Goal: Navigation & Orientation: Find specific page/section

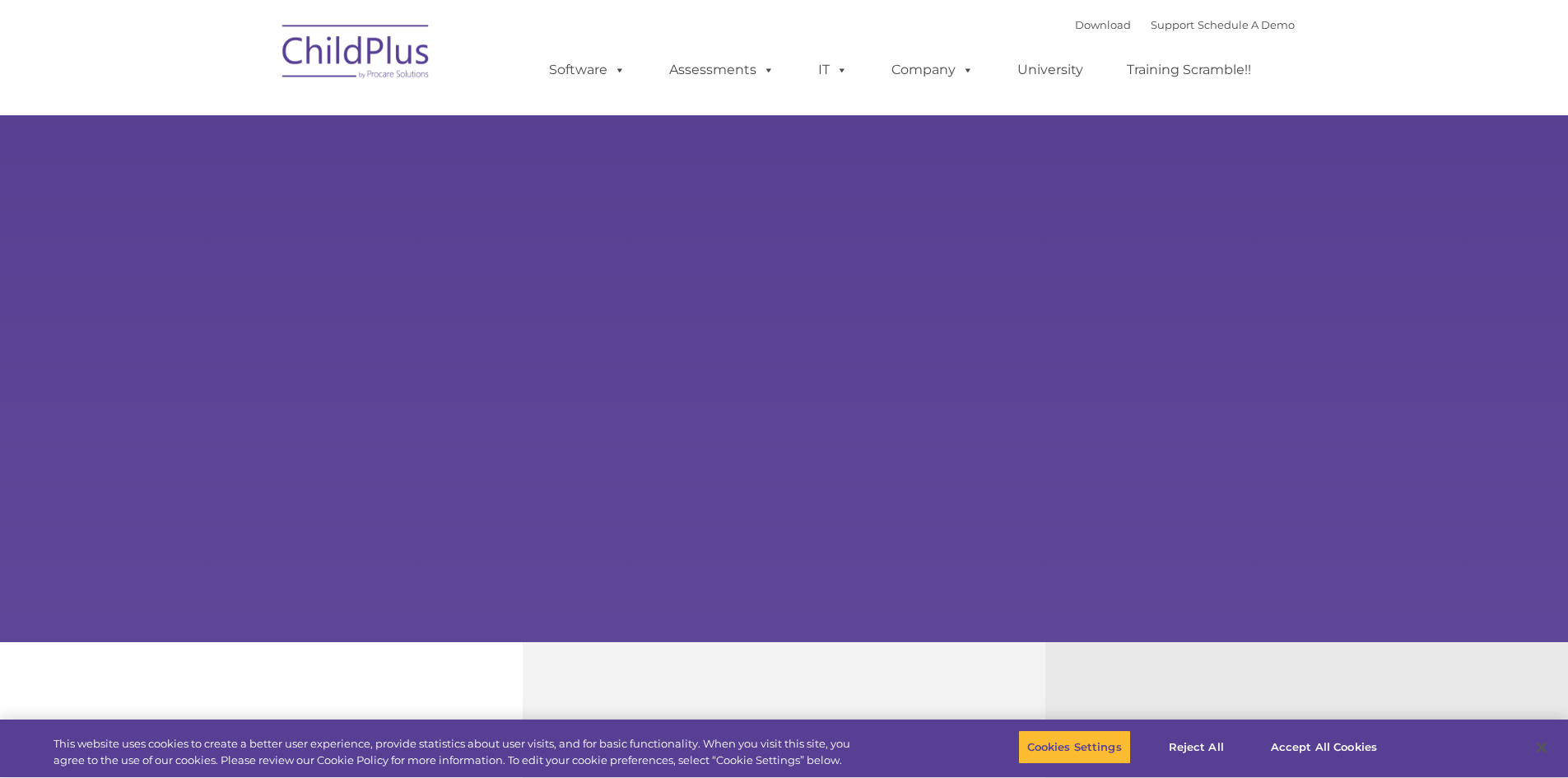
select select "MEDIUM"
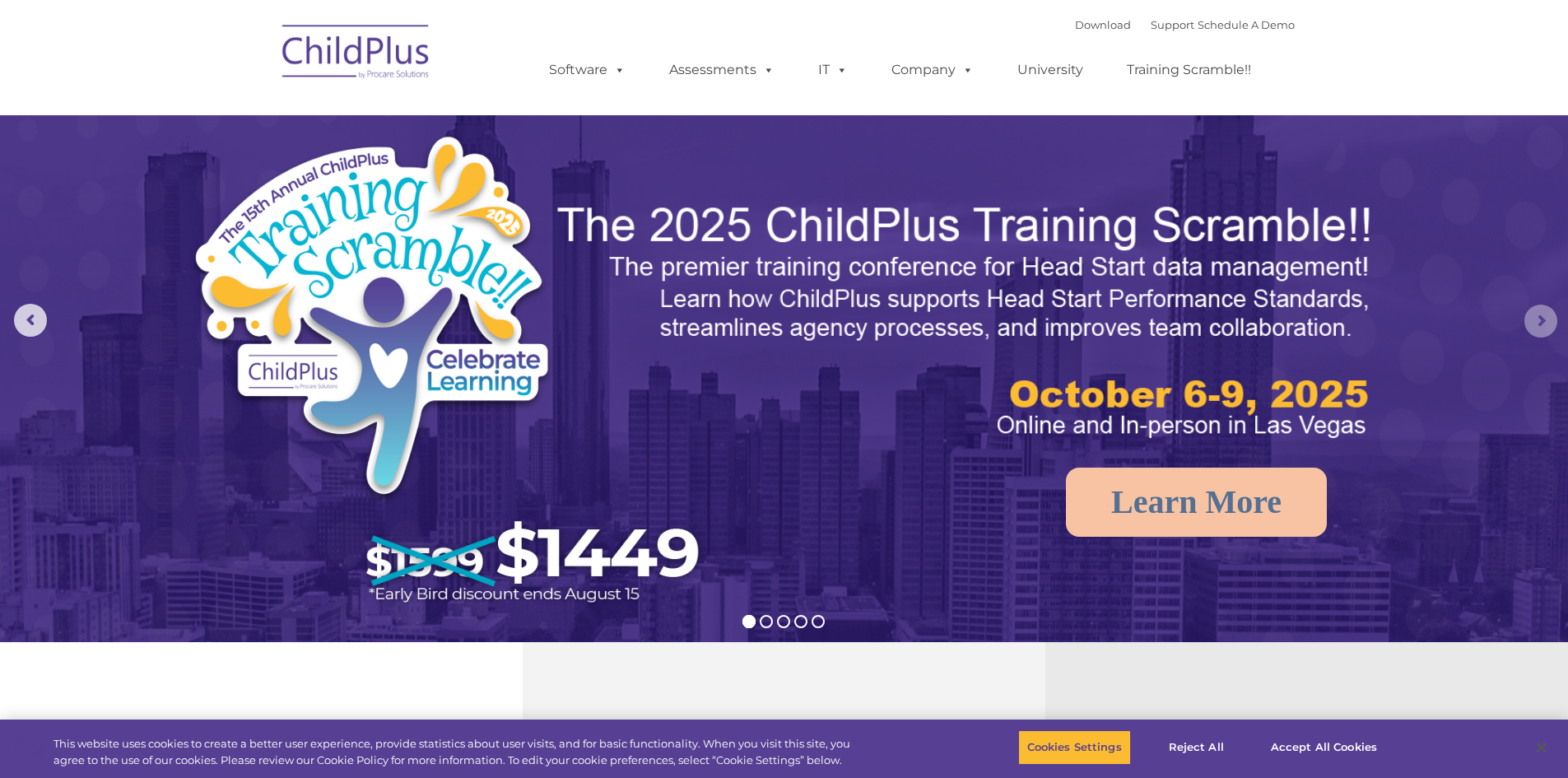
click at [1544, 316] on rs-arrow at bounding box center [1541, 321] width 33 height 33
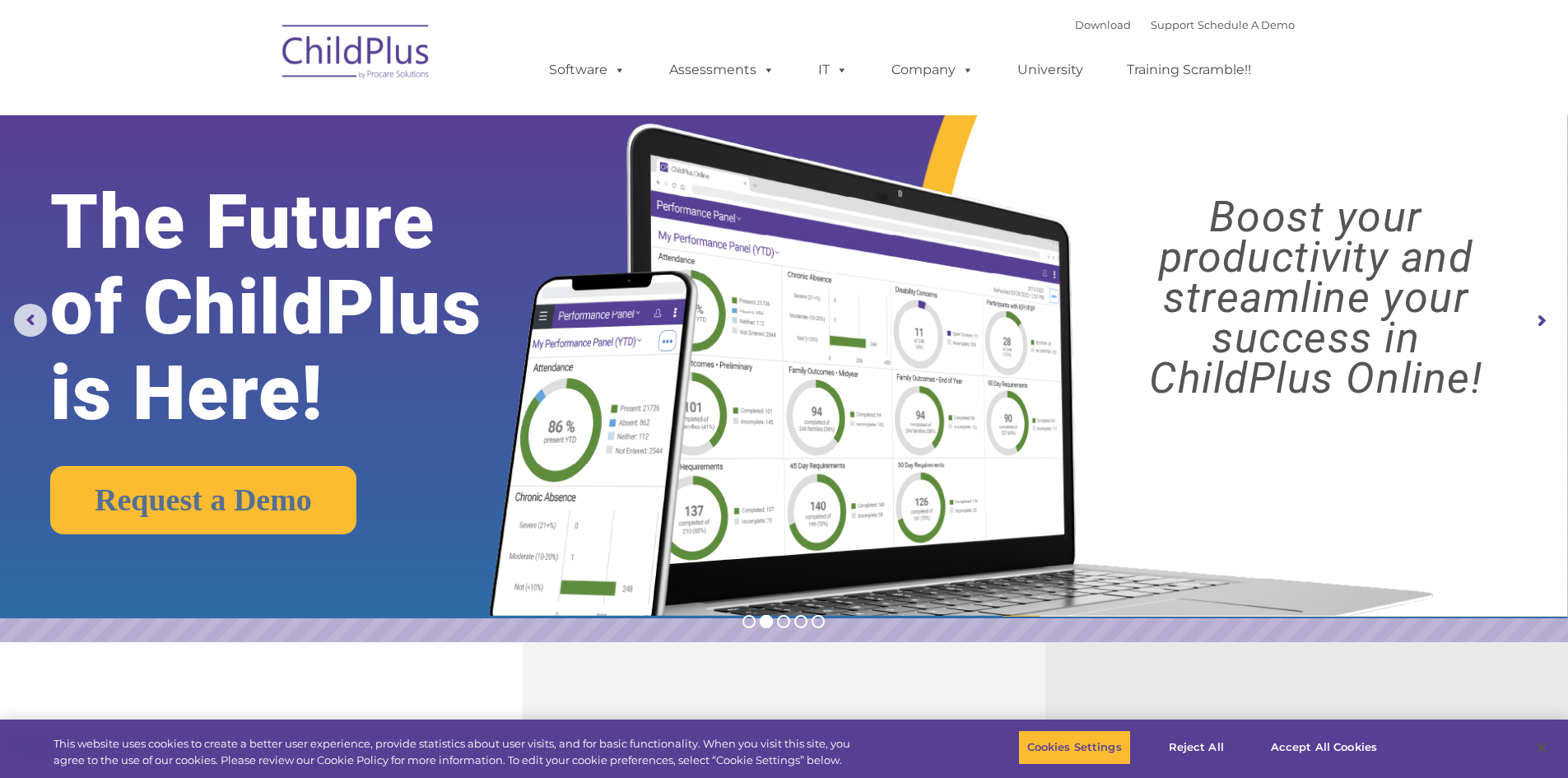
click at [1538, 320] on rs-arrow at bounding box center [1541, 321] width 33 height 33
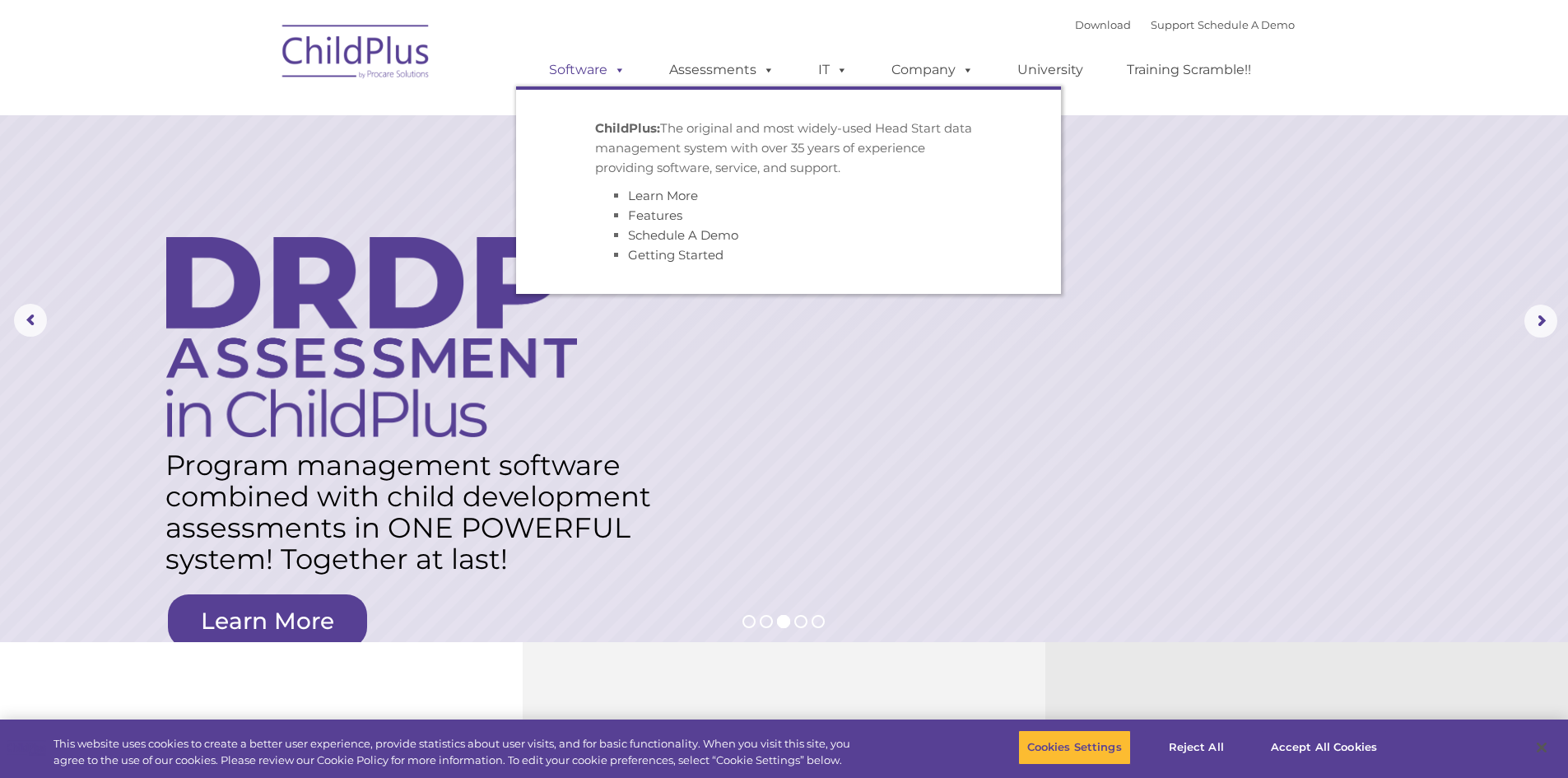
click at [604, 70] on link "Software" at bounding box center [587, 70] width 109 height 33
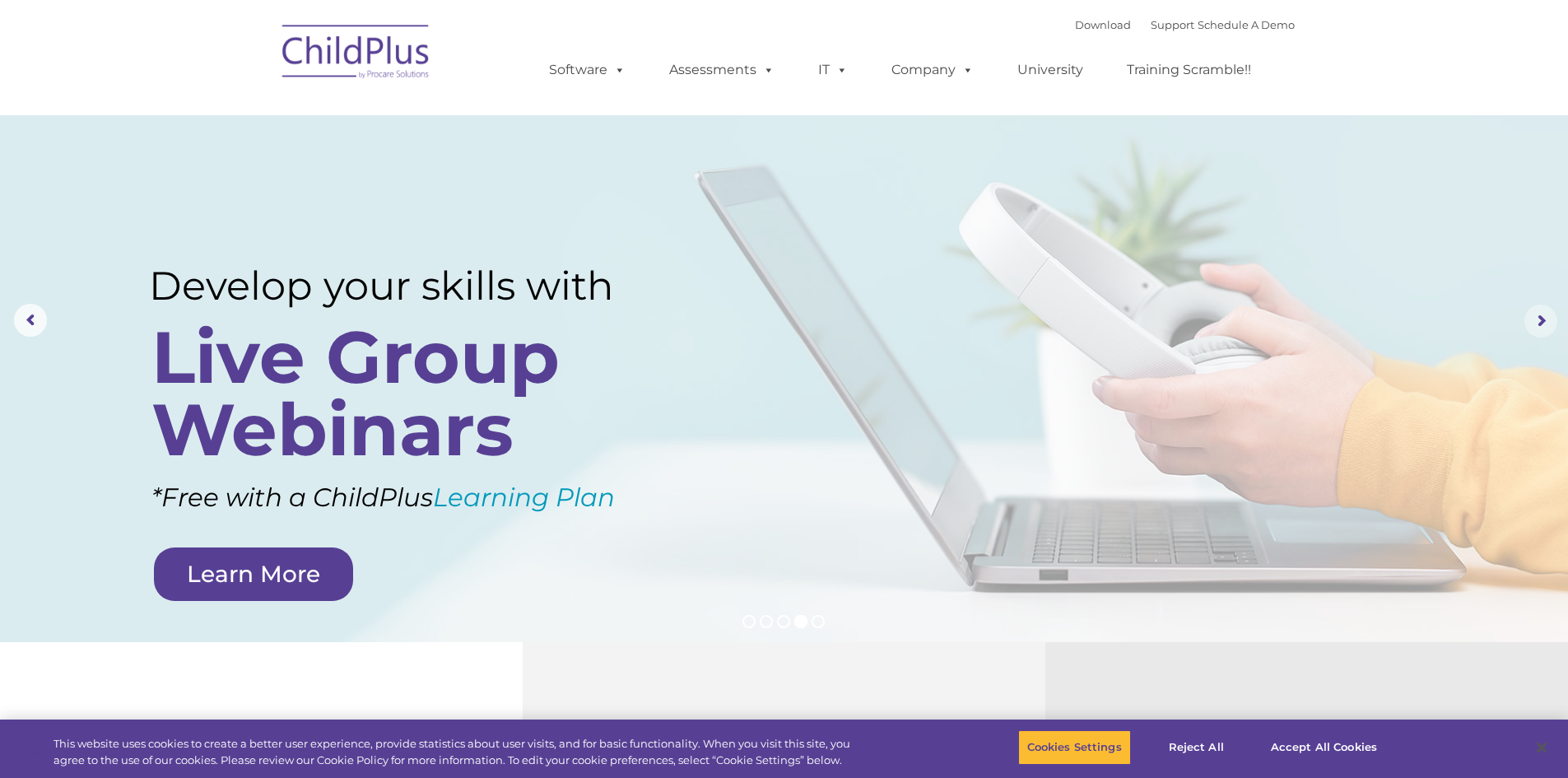
click at [1541, 321] on rs-arrow at bounding box center [1541, 321] width 33 height 33
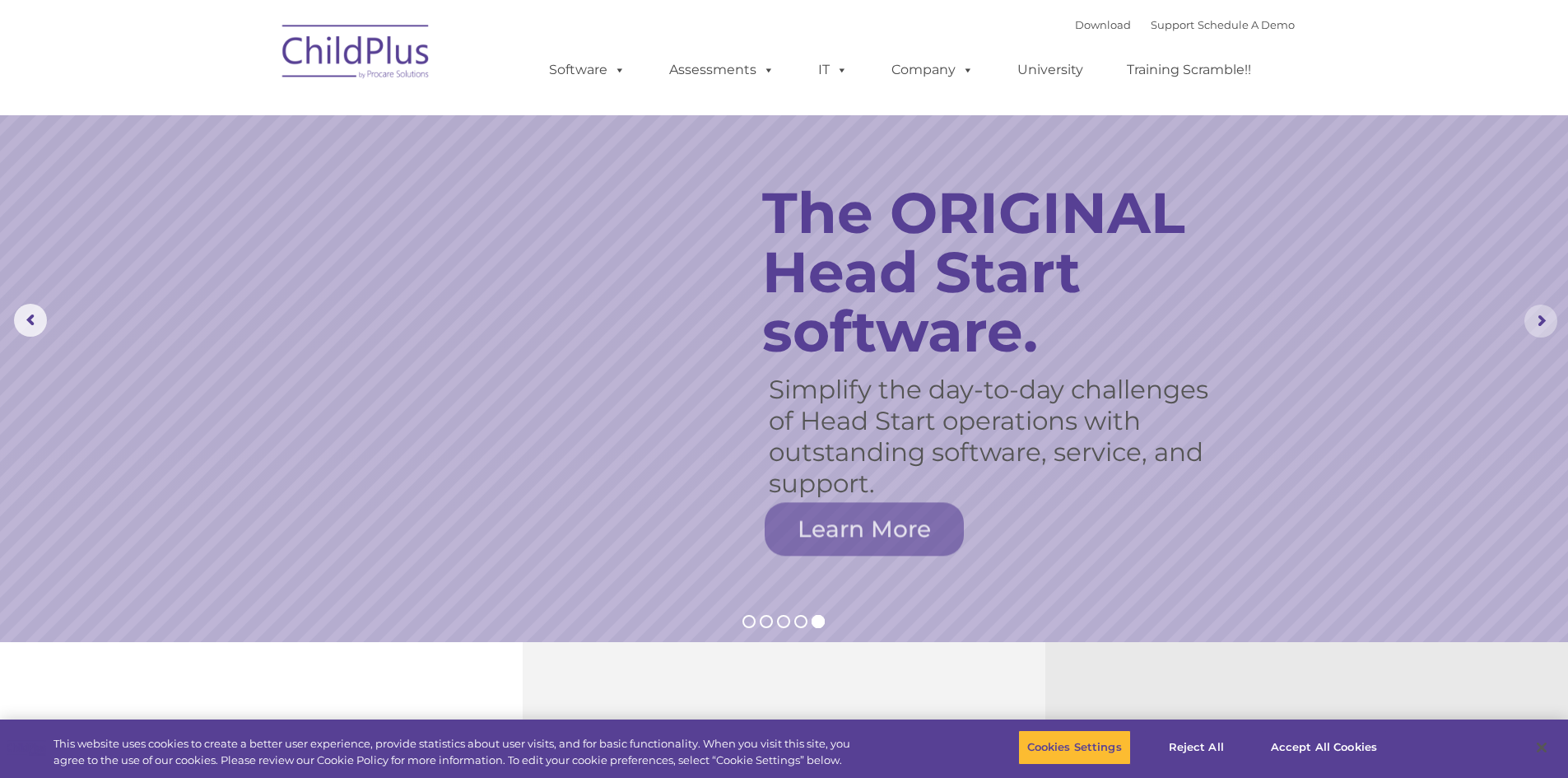
click at [1541, 321] on rs-arrow at bounding box center [1541, 321] width 33 height 33
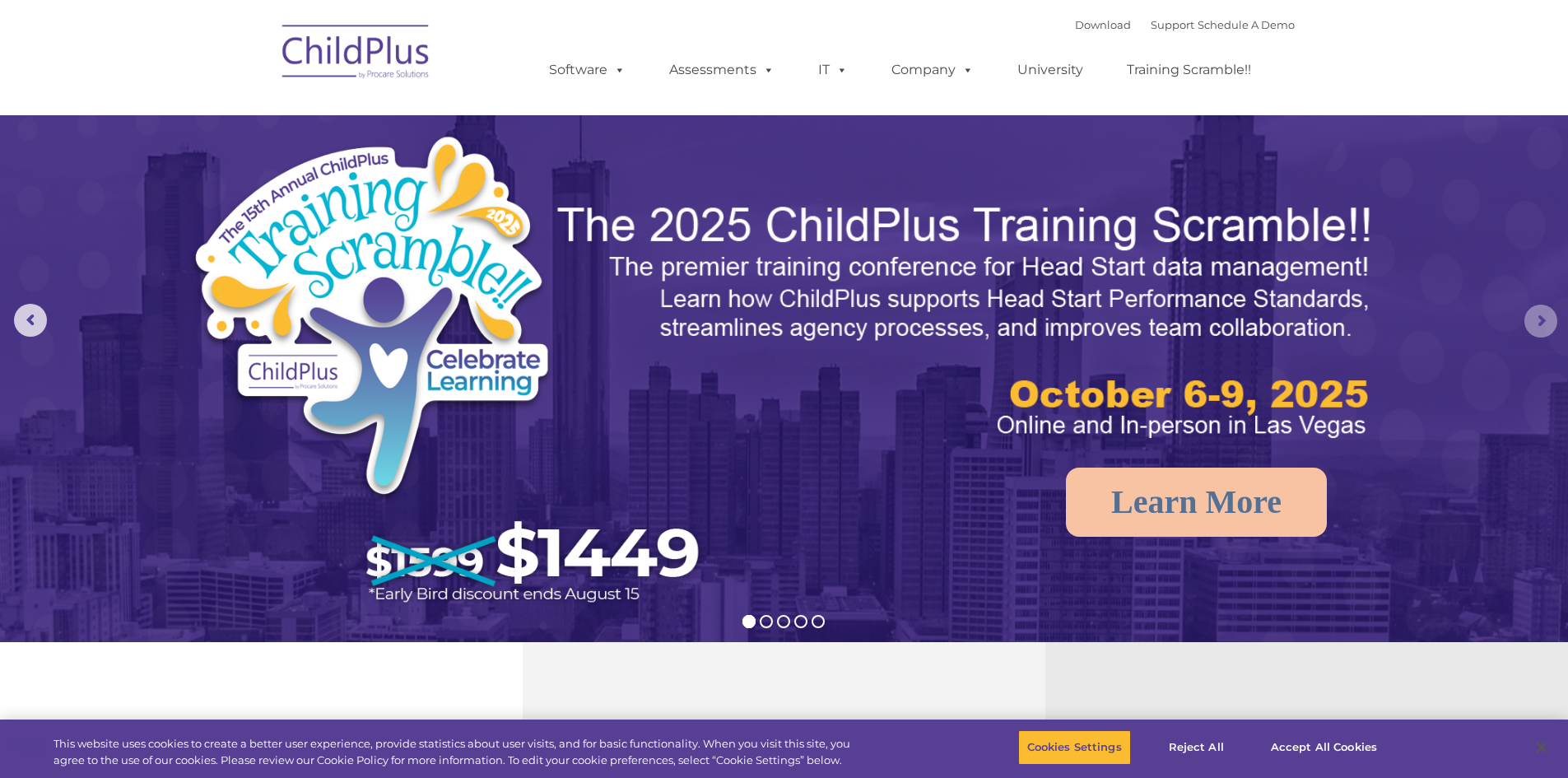
click at [1541, 321] on rs-arrow at bounding box center [1541, 321] width 33 height 33
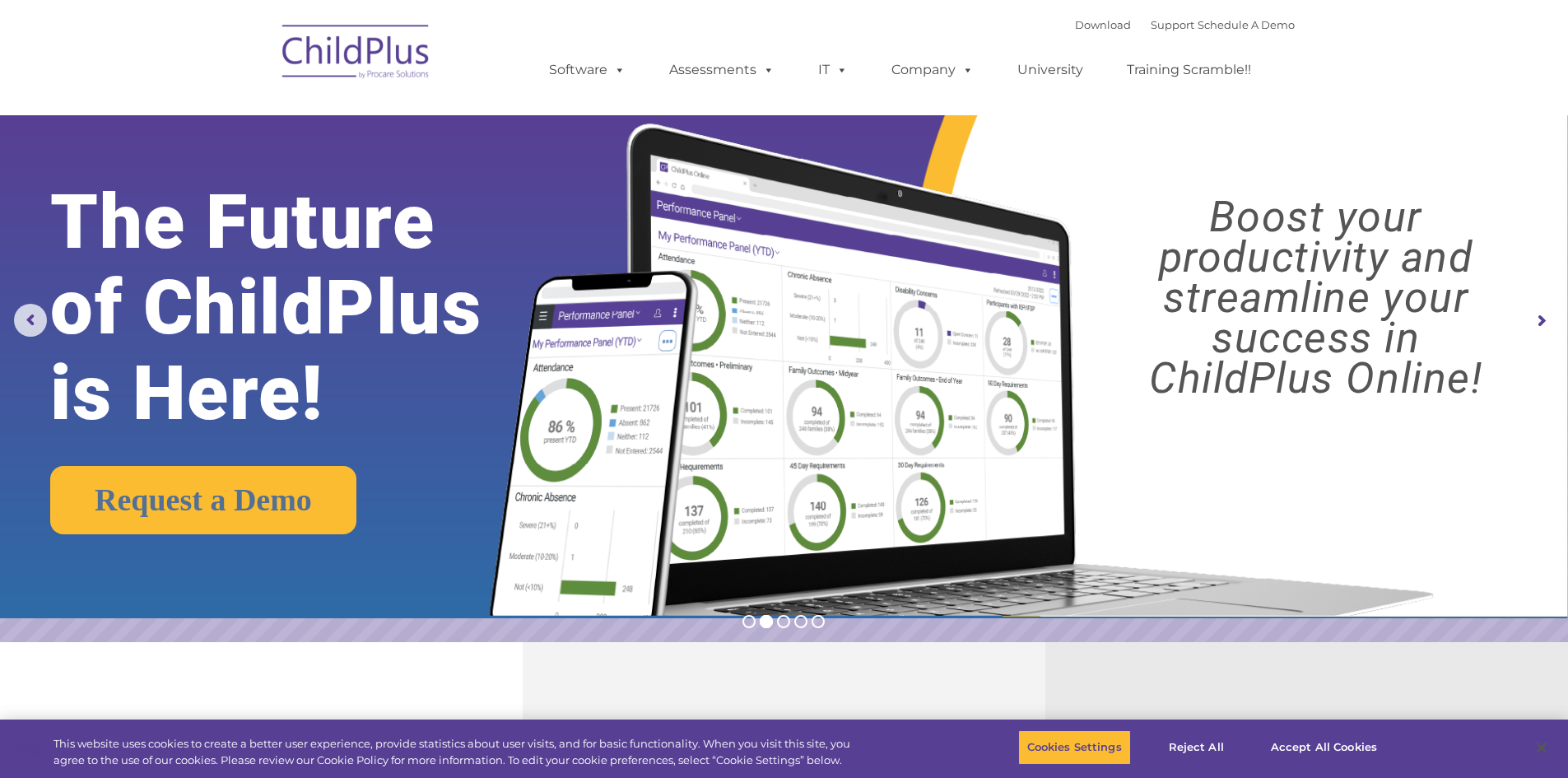
click at [1541, 321] on rs-arrow at bounding box center [1541, 321] width 33 height 33
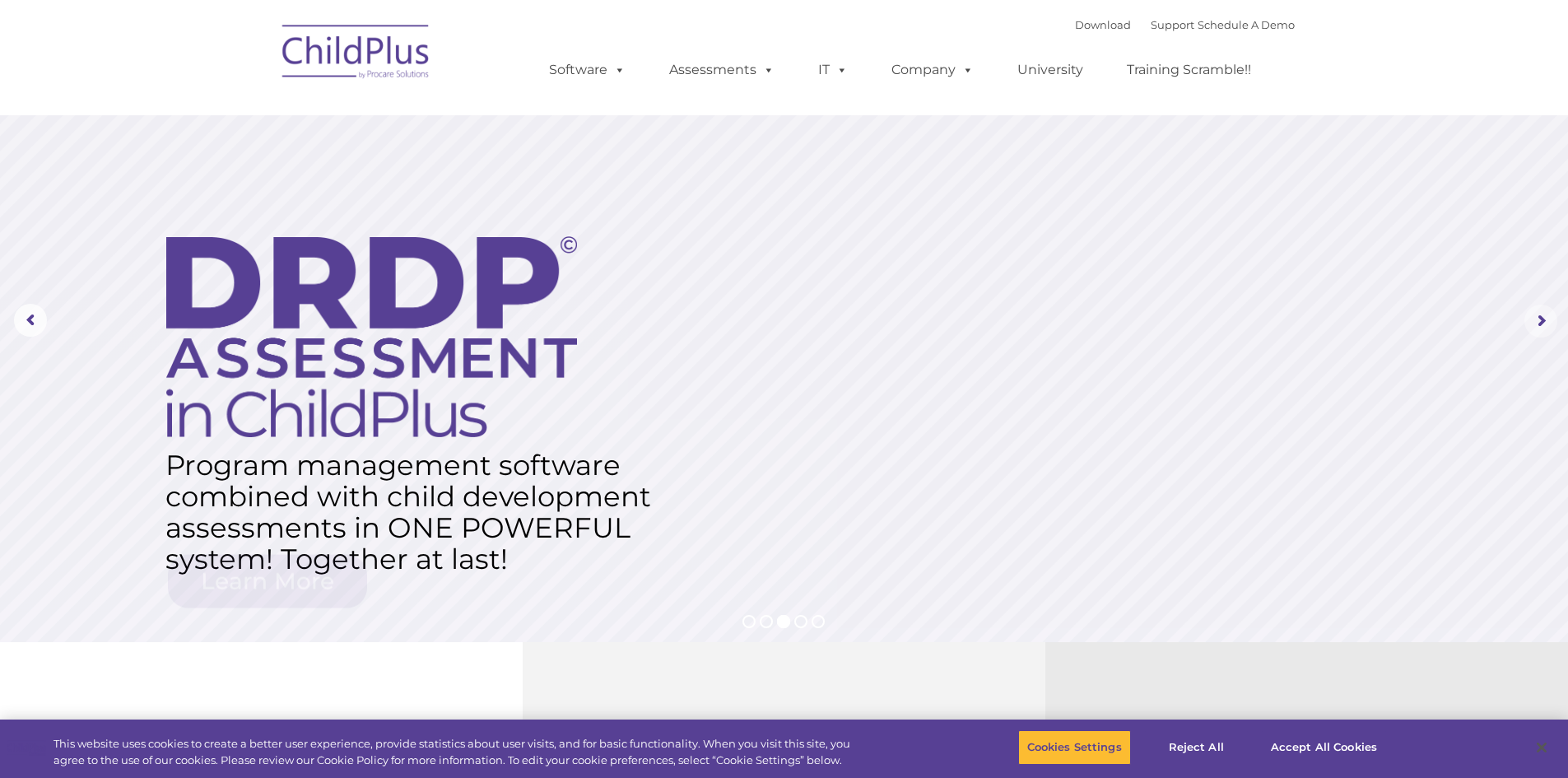
click at [1541, 321] on rs-arrow at bounding box center [1541, 321] width 33 height 33
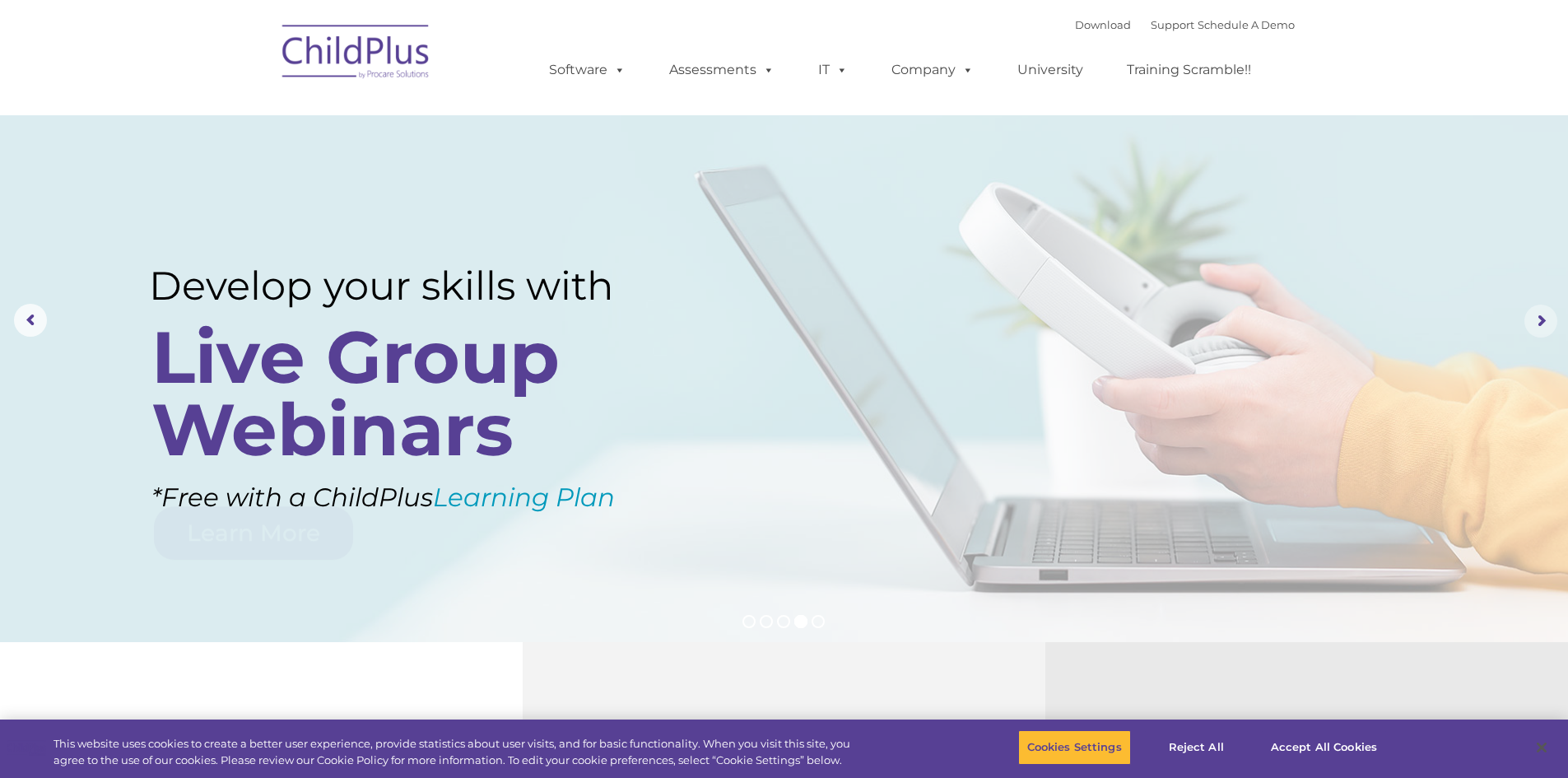
click at [1541, 321] on rs-arrow at bounding box center [1541, 321] width 33 height 33
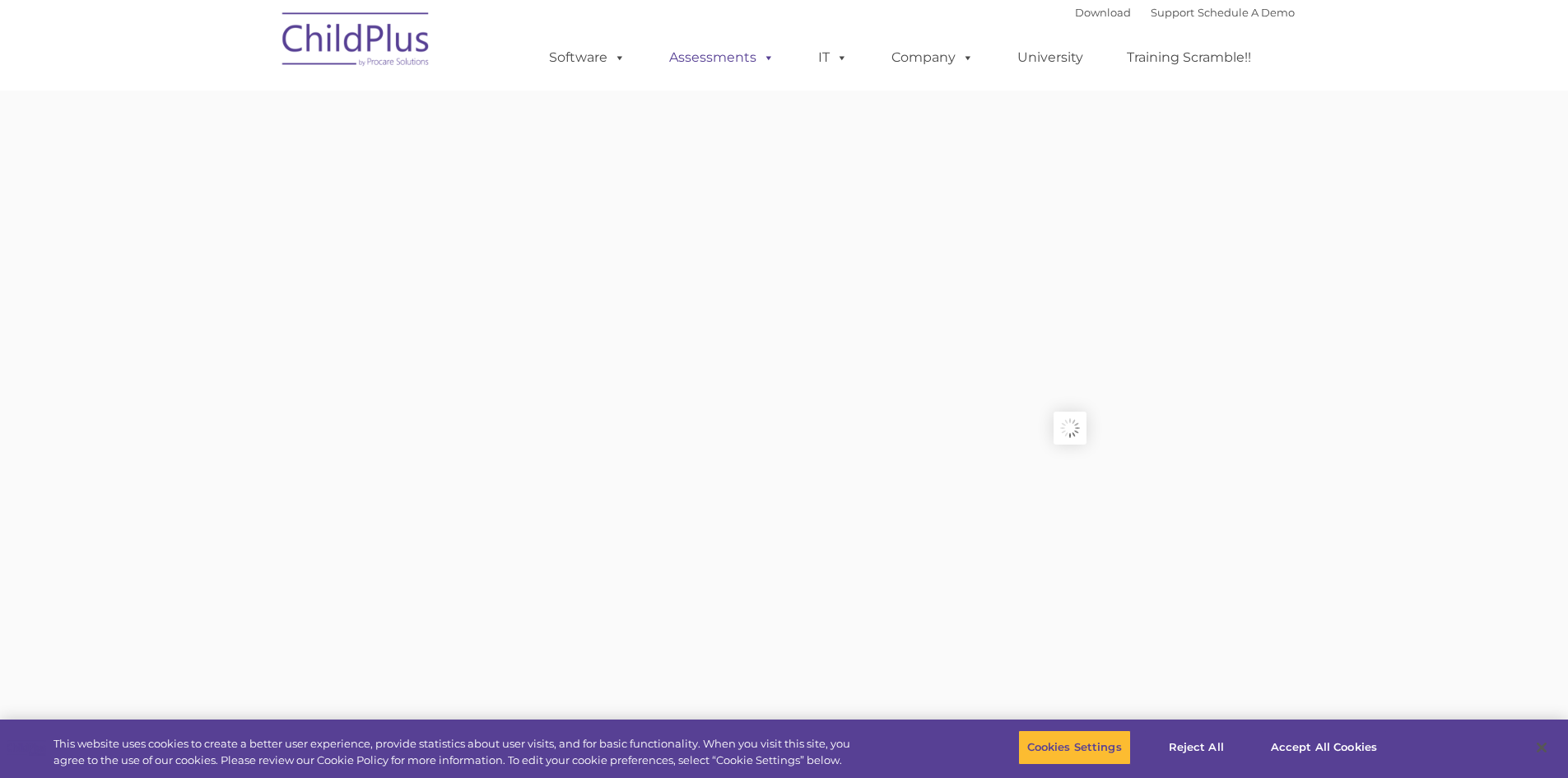
type input ""
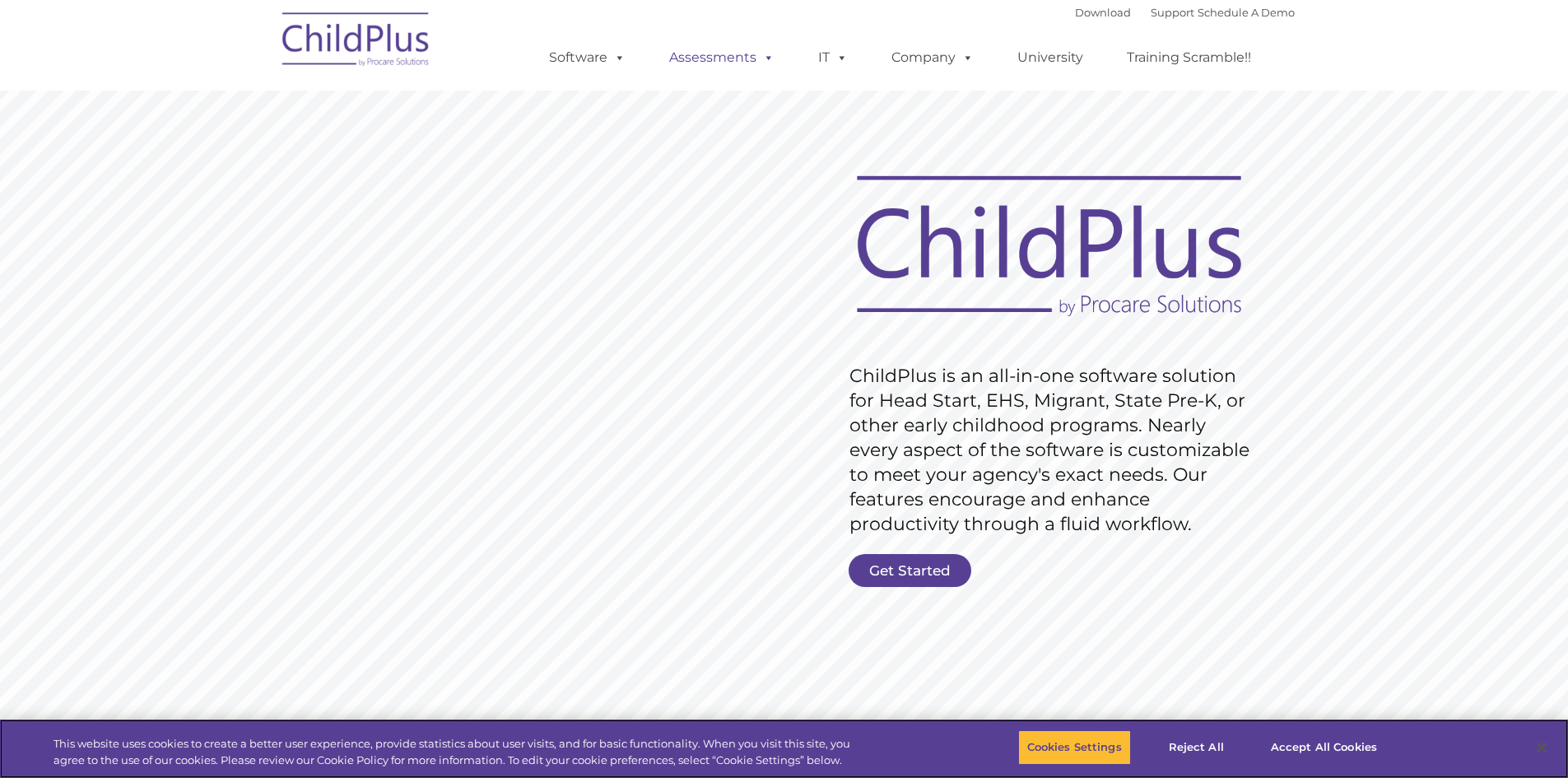
click at [734, 57] on link "Assessments" at bounding box center [721, 58] width 138 height 33
click at [1155, 14] on link "Support" at bounding box center [1173, 13] width 43 height 14
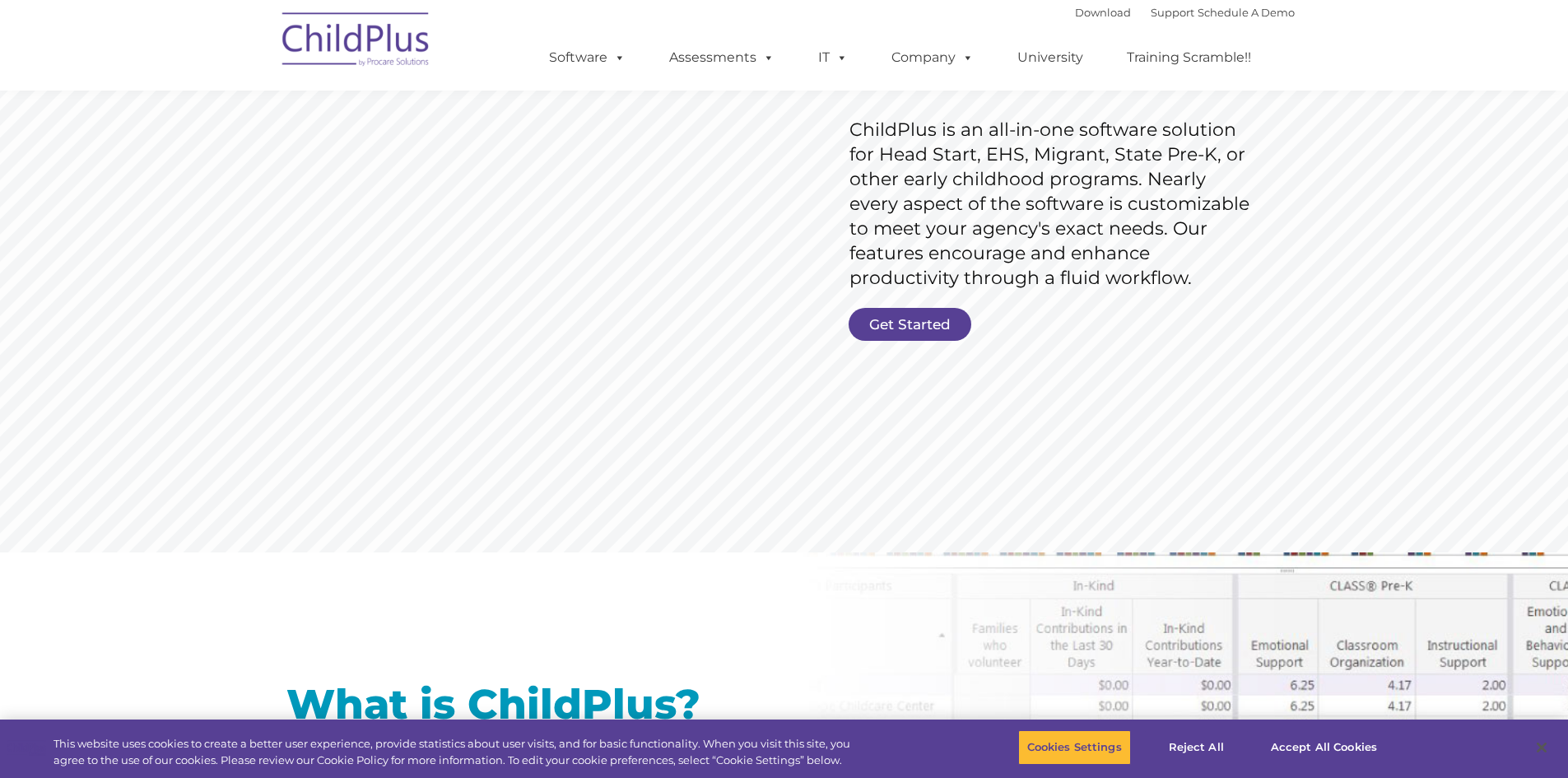
scroll to position [247, 0]
click at [1320, 741] on button "Accept All Cookies" at bounding box center [1324, 747] width 125 height 35
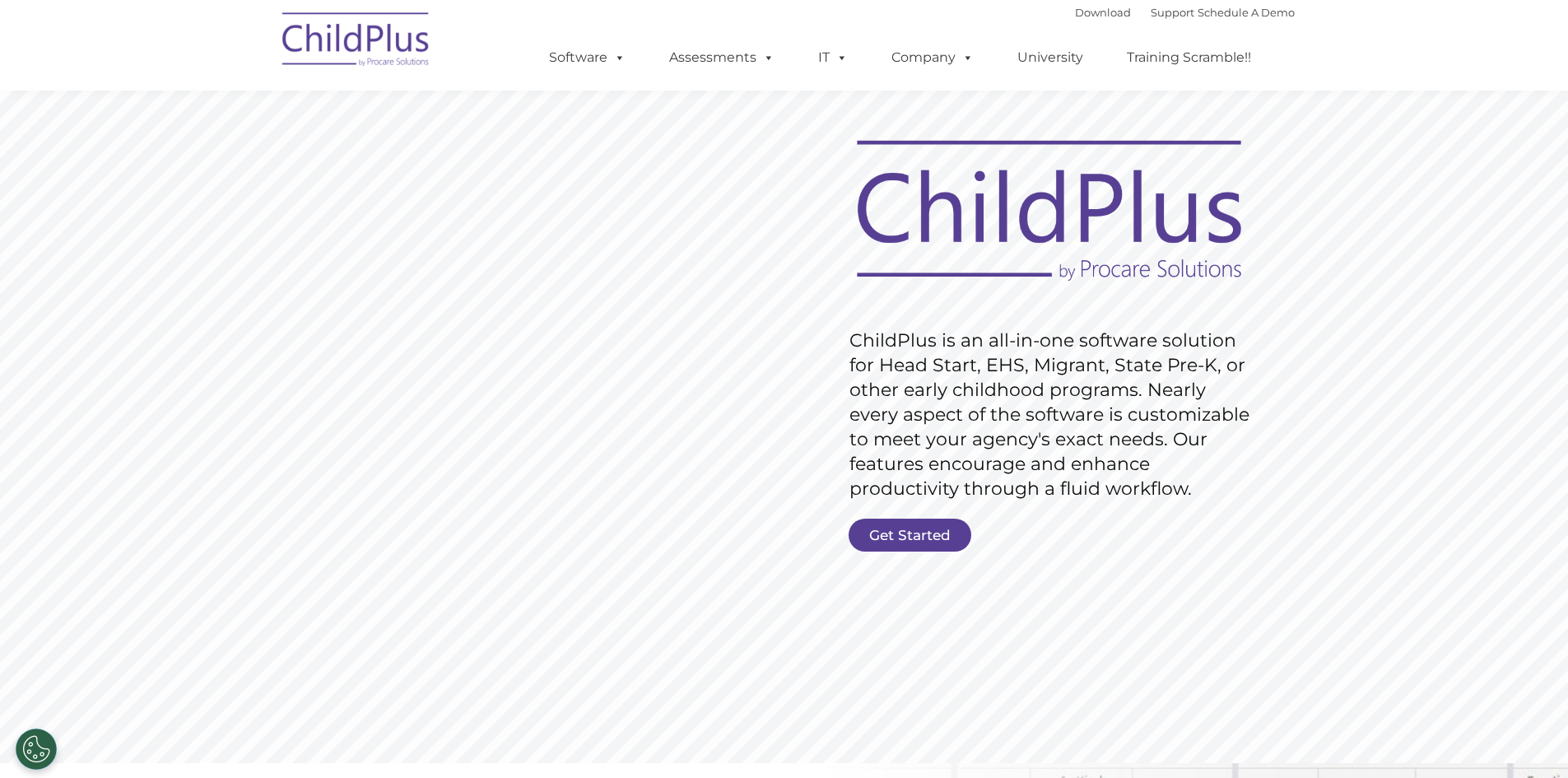
scroll to position [0, 0]
